Goal: Task Accomplishment & Management: Complete application form

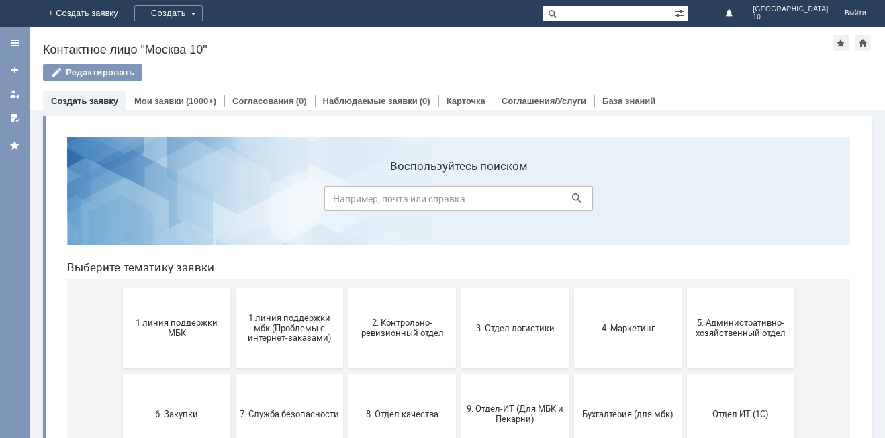
click at [160, 103] on link "Мои заявки" at bounding box center [159, 101] width 50 height 10
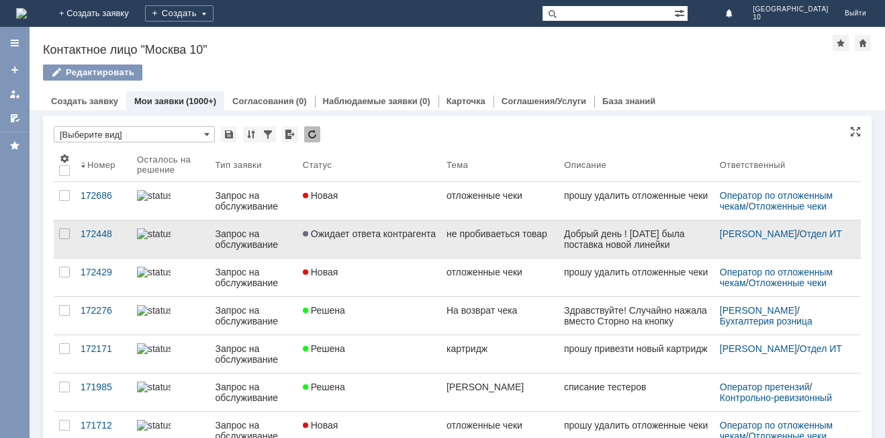
click at [332, 246] on link "Ожидает ответа контрагента" at bounding box center [370, 239] width 144 height 38
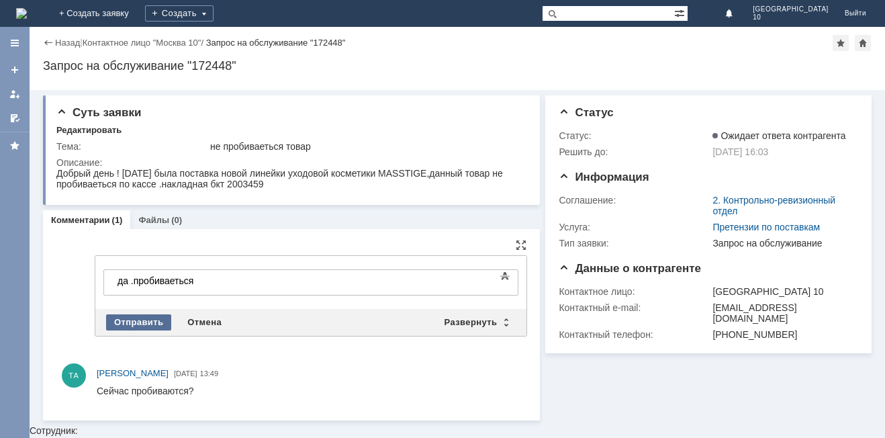
click at [132, 316] on div "Отправить" at bounding box center [138, 322] width 65 height 16
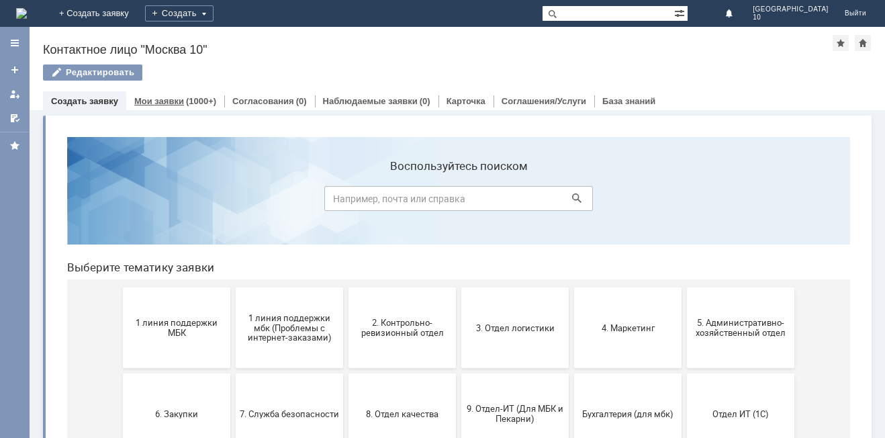
click at [186, 102] on div "(1000+)" at bounding box center [201, 101] width 30 height 10
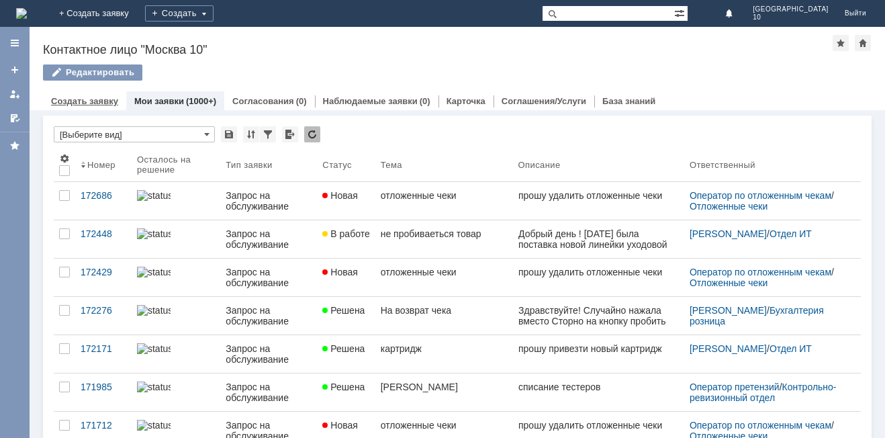
click at [104, 102] on link "Создать заявку" at bounding box center [84, 101] width 67 height 10
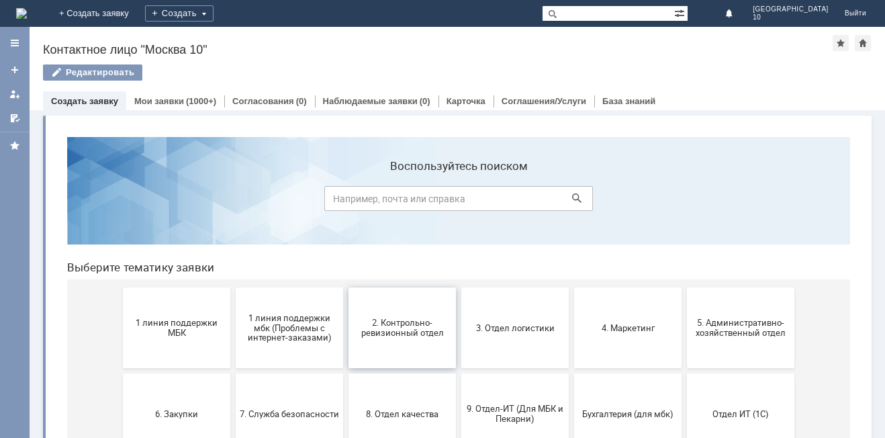
click at [380, 345] on button "2. Контрольно-ревизионный отдел" at bounding box center [402, 327] width 107 height 81
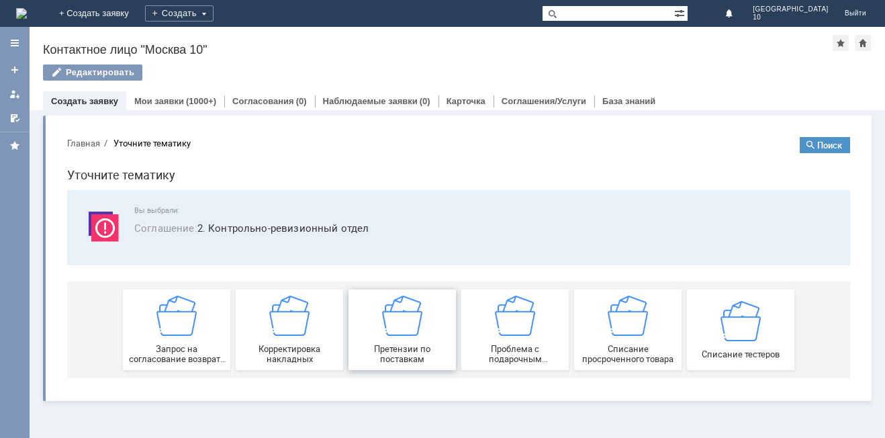
click at [395, 348] on span "Претензии по поставкам" at bounding box center [402, 354] width 99 height 20
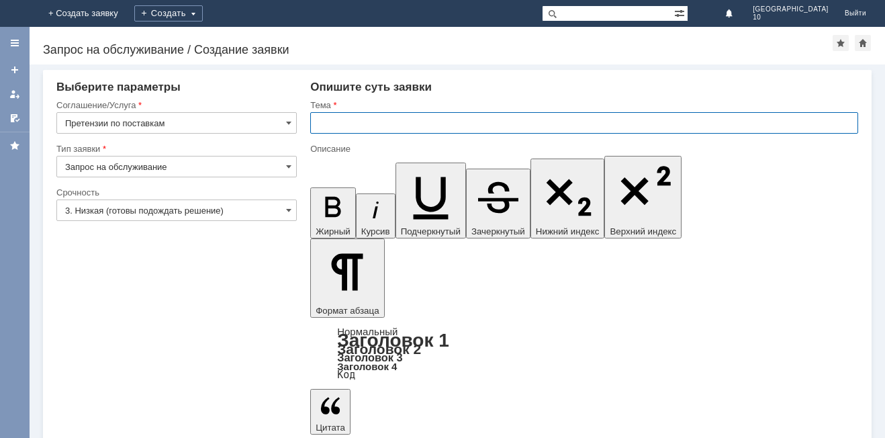
click at [324, 123] on input "text" at bounding box center [584, 122] width 548 height 21
type input "не пробиваеться товар к заявке 172448"
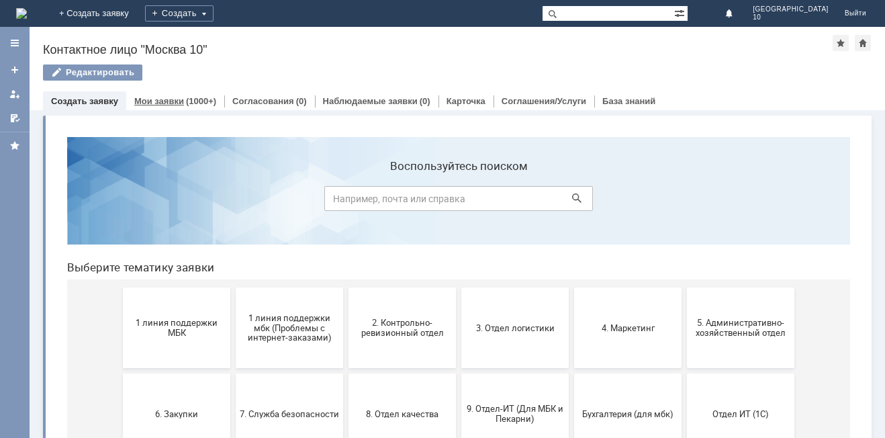
click at [170, 98] on link "Мои заявки" at bounding box center [159, 101] width 50 height 10
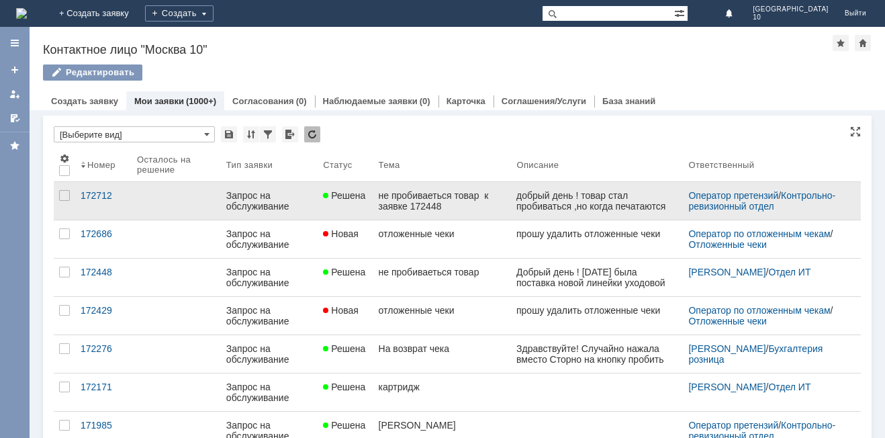
click at [415, 203] on div "не пробиваеться товар к заявке 172448" at bounding box center [443, 200] width 128 height 21
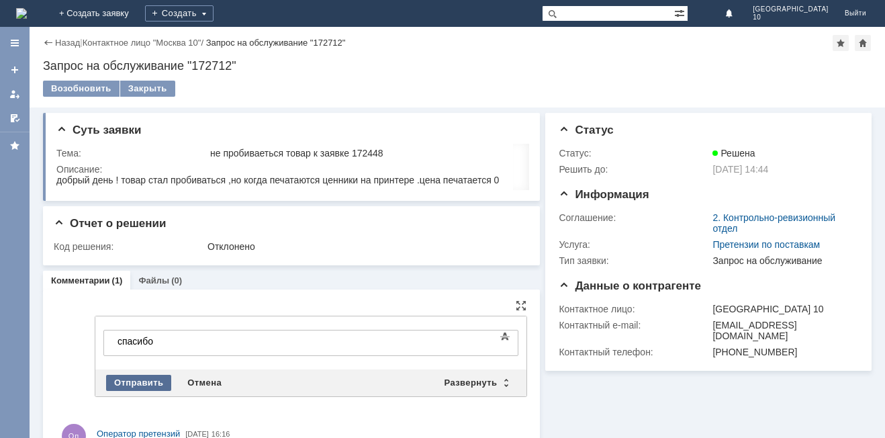
click at [124, 381] on div "Отправить" at bounding box center [138, 383] width 65 height 16
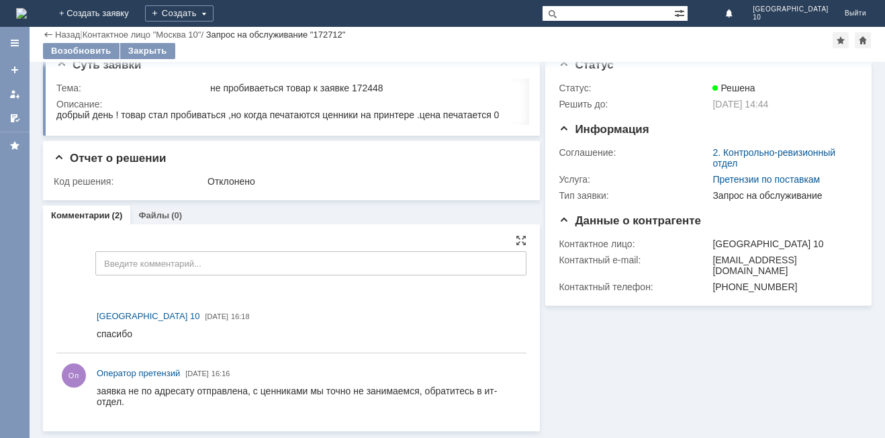
scroll to position [19, 0]
